Goal: Information Seeking & Learning: Compare options

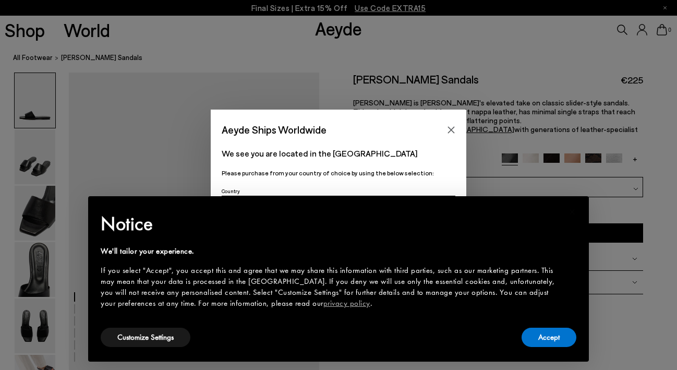
drag, startPoint x: 451, startPoint y: 130, endPoint x: 465, endPoint y: 137, distance: 15.4
click at [452, 130] on icon "Close" at bounding box center [451, 129] width 7 height 7
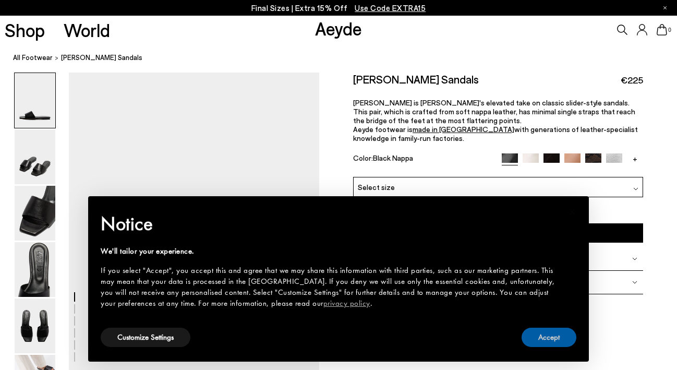
drag, startPoint x: 534, startPoint y: 335, endPoint x: 534, endPoint y: 317, distance: 17.7
click at [534, 335] on button "Accept" at bounding box center [548, 336] width 55 height 19
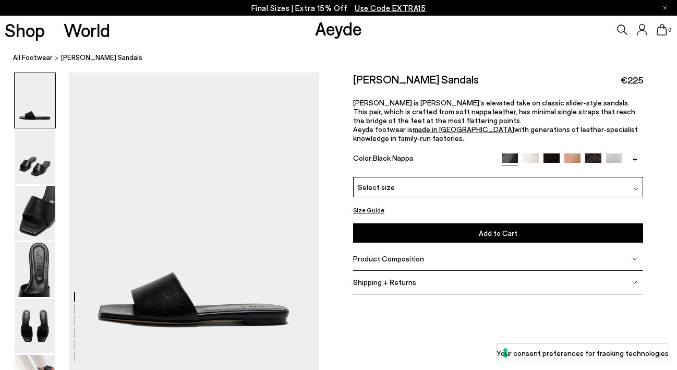
click at [576, 155] on img at bounding box center [572, 161] width 16 height 16
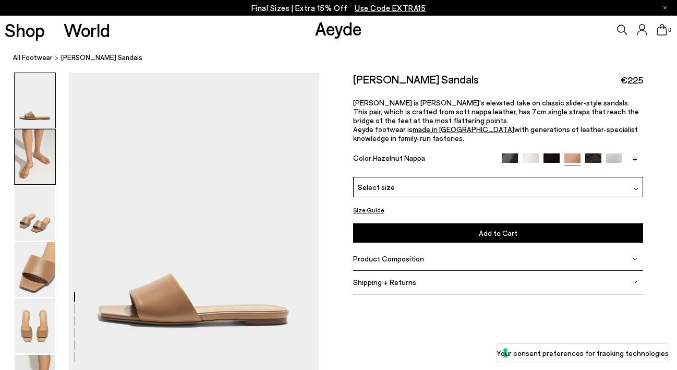
click at [21, 173] on img at bounding box center [35, 156] width 41 height 55
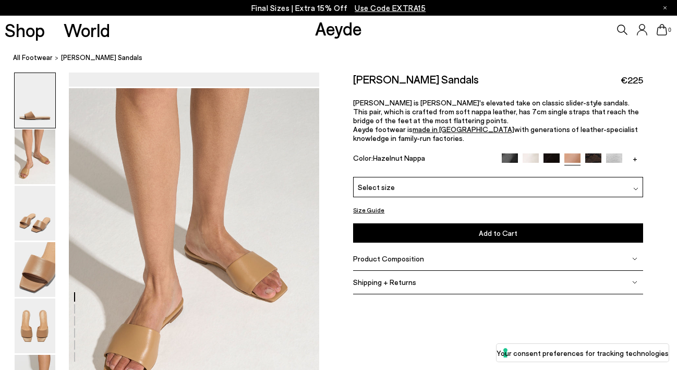
scroll to position [300, 0]
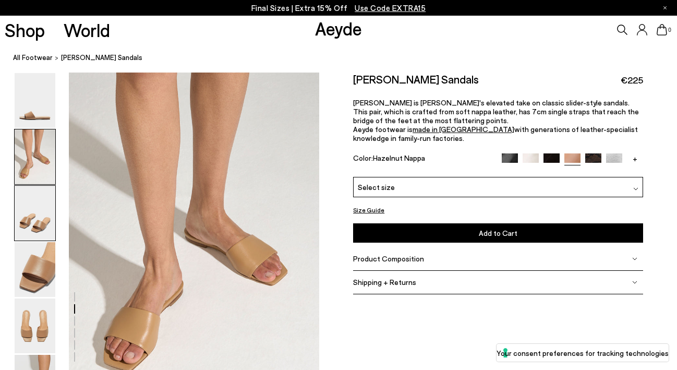
click at [42, 200] on img at bounding box center [35, 213] width 41 height 55
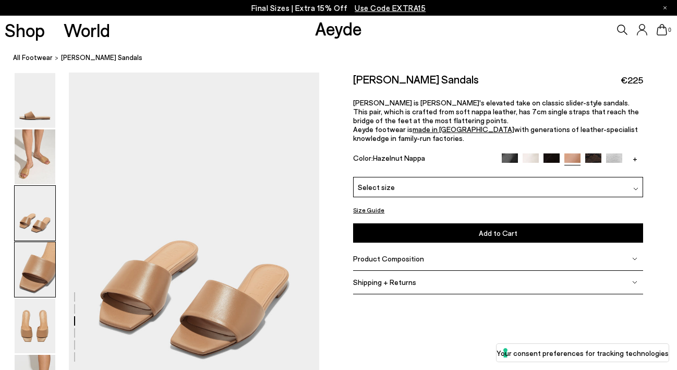
click at [29, 251] on img at bounding box center [35, 269] width 41 height 55
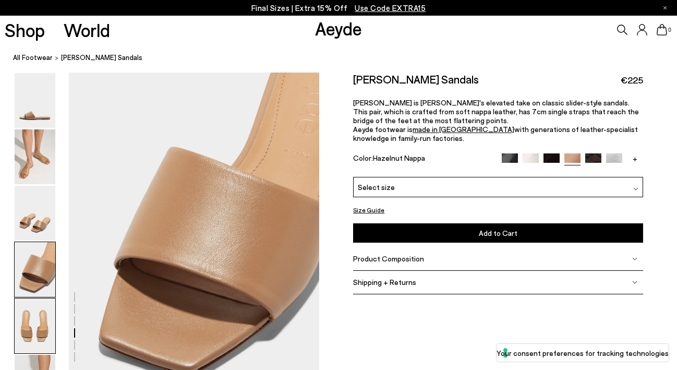
click at [34, 317] on img at bounding box center [35, 325] width 41 height 55
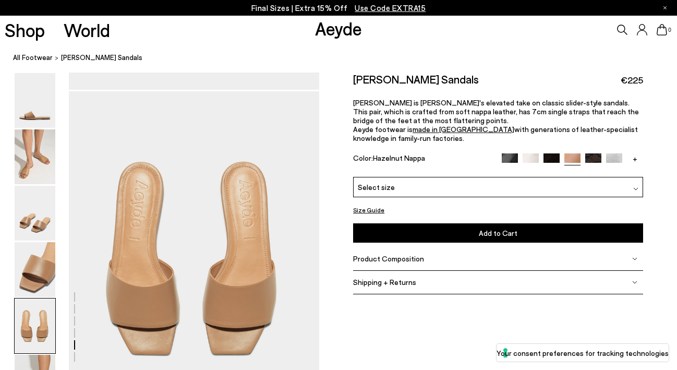
scroll to position [1306, 0]
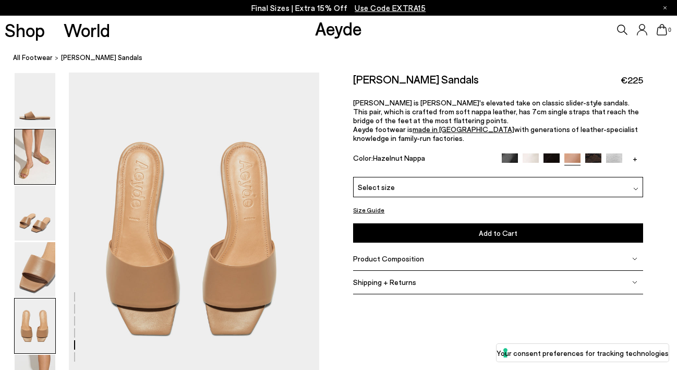
click at [16, 155] on img at bounding box center [35, 156] width 41 height 55
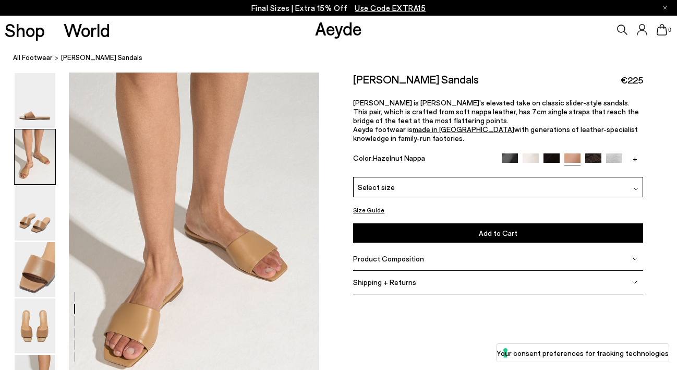
scroll to position [300, 0]
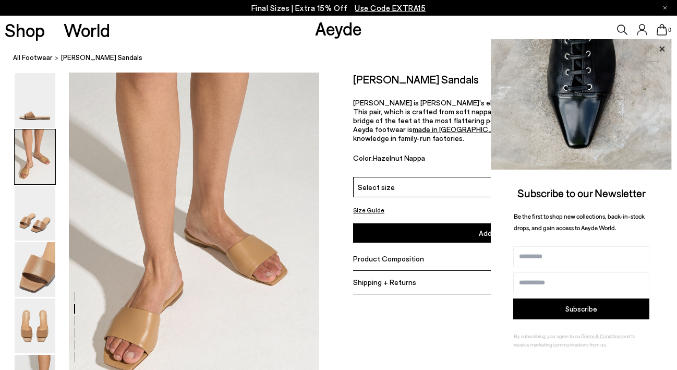
click at [661, 46] on icon at bounding box center [662, 49] width 14 height 14
click at [662, 47] on icon at bounding box center [662, 49] width 14 height 14
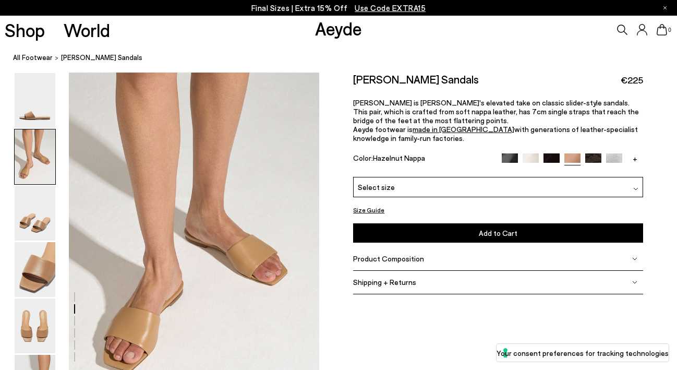
click at [633, 157] on link "+" at bounding box center [635, 157] width 16 height 9
click at [592, 154] on img at bounding box center [593, 161] width 16 height 16
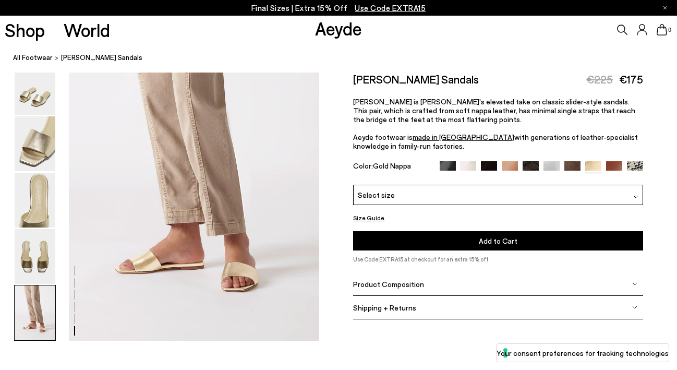
scroll to position [1749, 0]
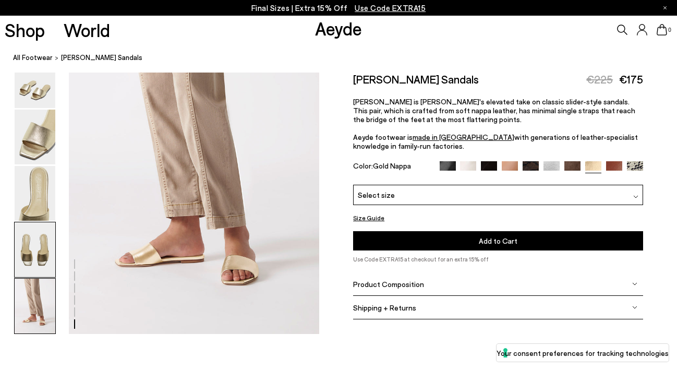
click at [35, 251] on img at bounding box center [35, 249] width 41 height 55
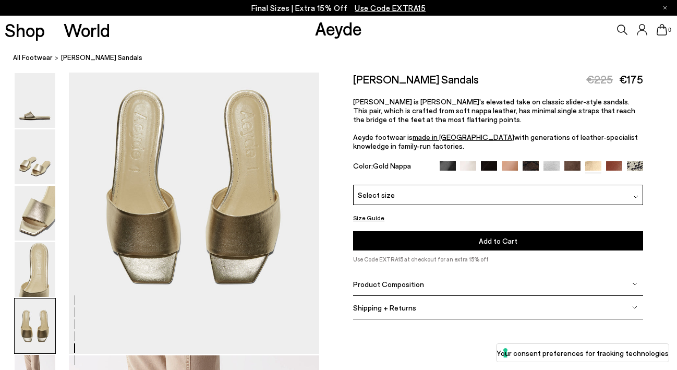
scroll to position [1342, 0]
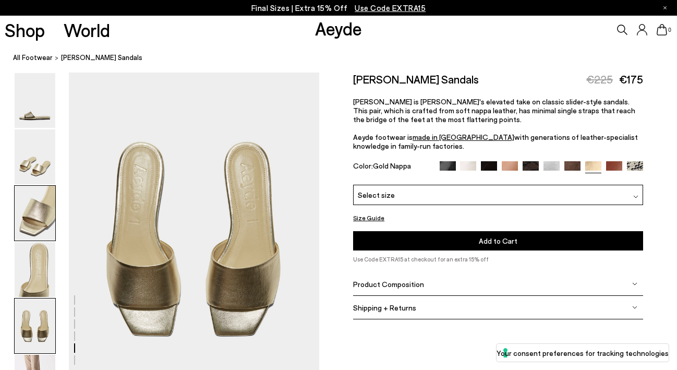
click at [26, 201] on img at bounding box center [35, 213] width 41 height 55
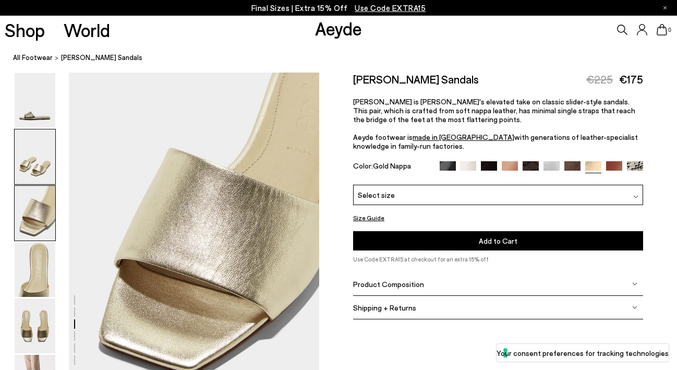
click at [38, 154] on img at bounding box center [35, 156] width 41 height 55
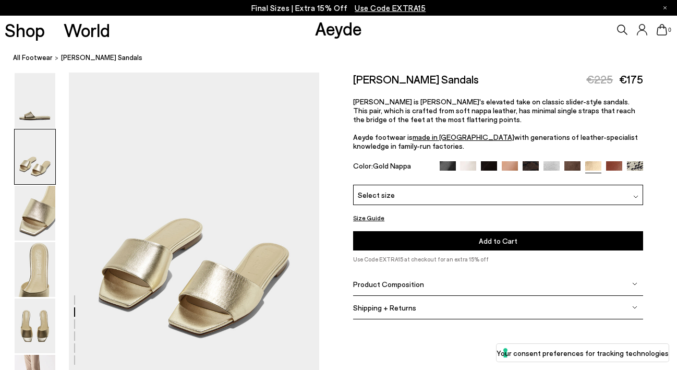
scroll to position [336, 0]
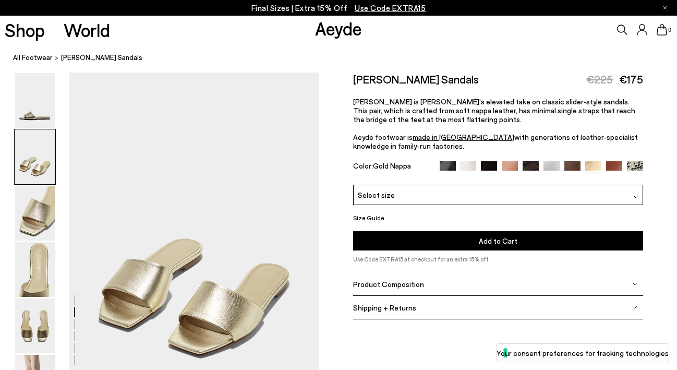
click at [40, 149] on img at bounding box center [35, 156] width 41 height 55
click at [613, 164] on img at bounding box center [614, 169] width 16 height 16
